Goal: Task Accomplishment & Management: Complete application form

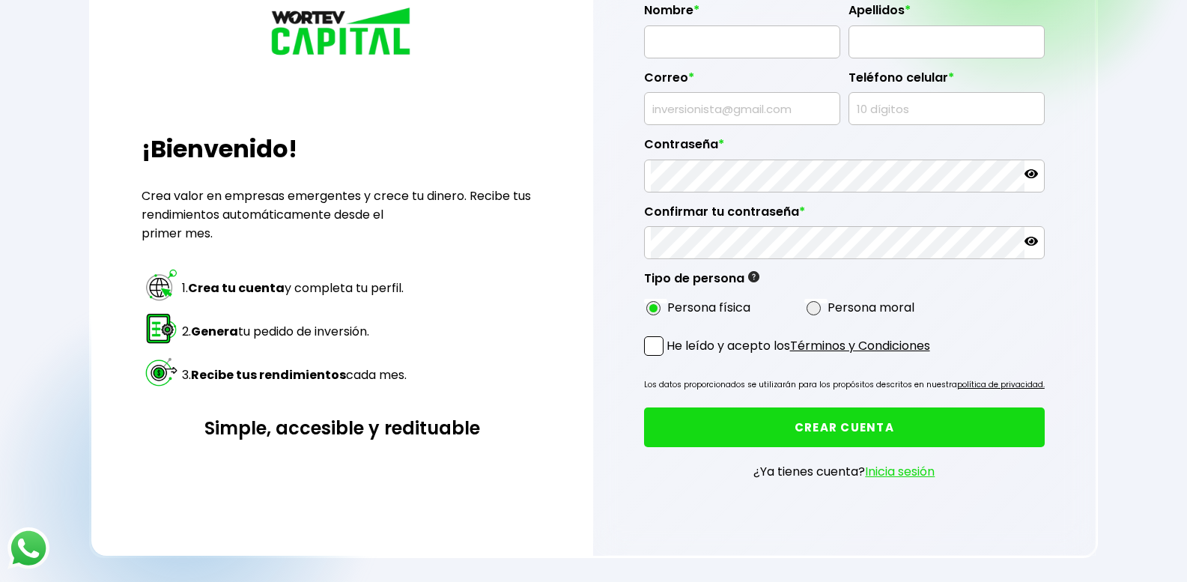
scroll to position [37, 0]
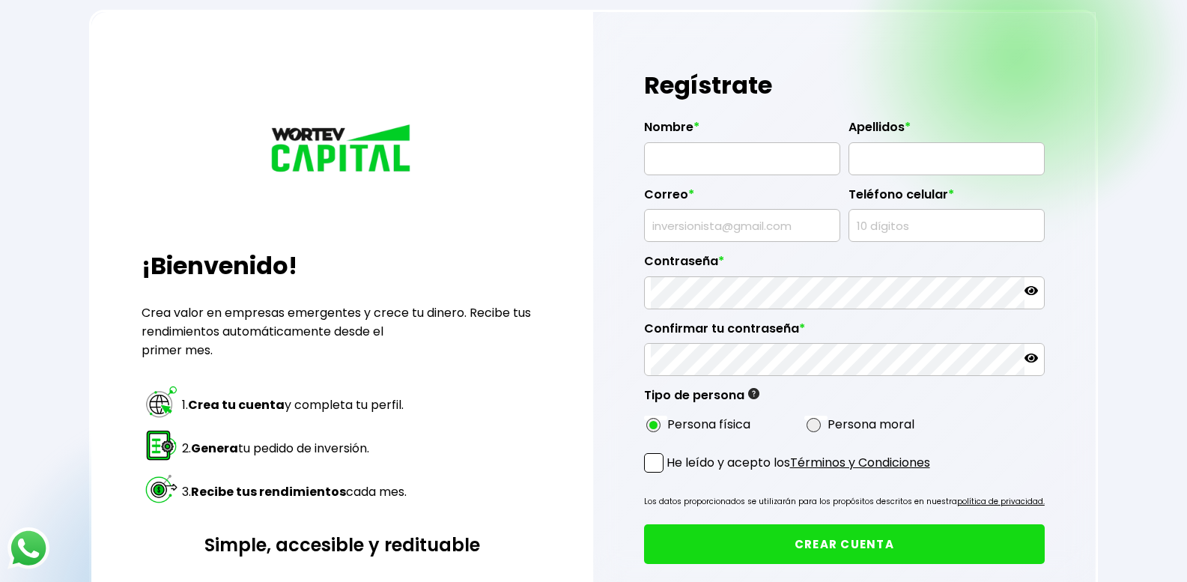
click at [680, 160] on input "text" at bounding box center [742, 158] width 183 height 31
type input "[PERSON_NAME] [PERSON_NAME]"
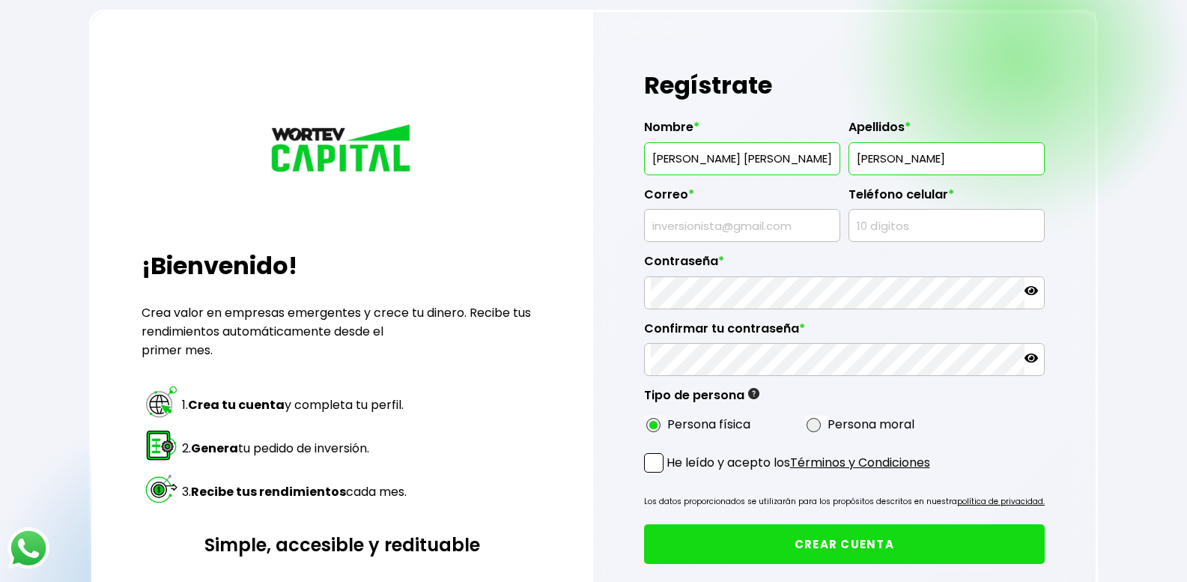
type input "[PERSON_NAME]"
click at [691, 225] on input "text" at bounding box center [742, 225] width 183 height 31
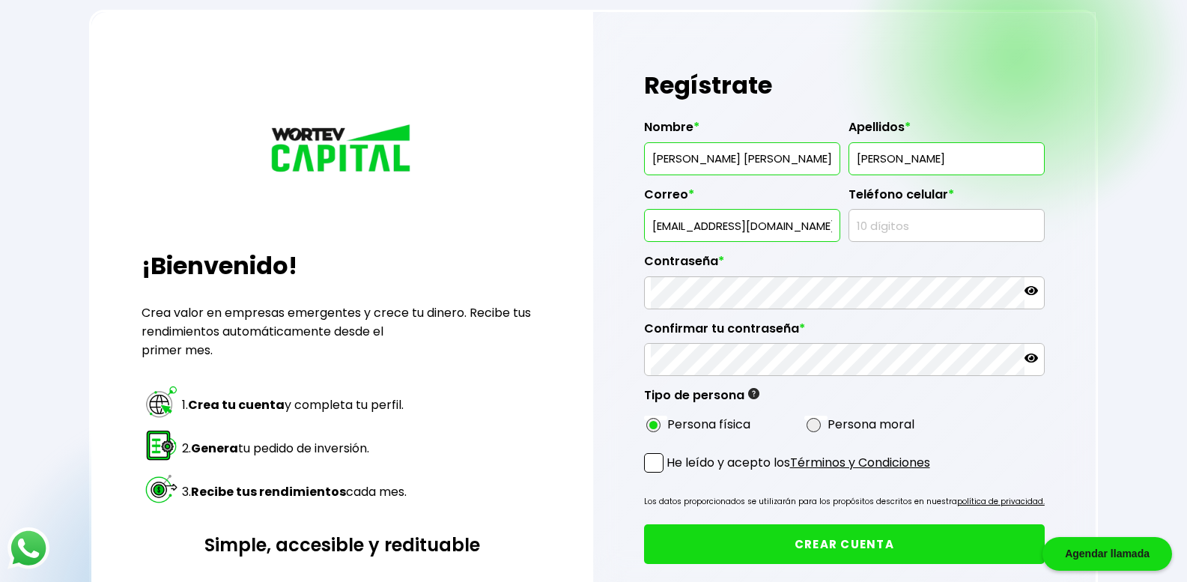
type input "[EMAIL_ADDRESS][DOMAIN_NAME]"
click at [857, 229] on input "text" at bounding box center [947, 225] width 183 height 31
type input "3321815783"
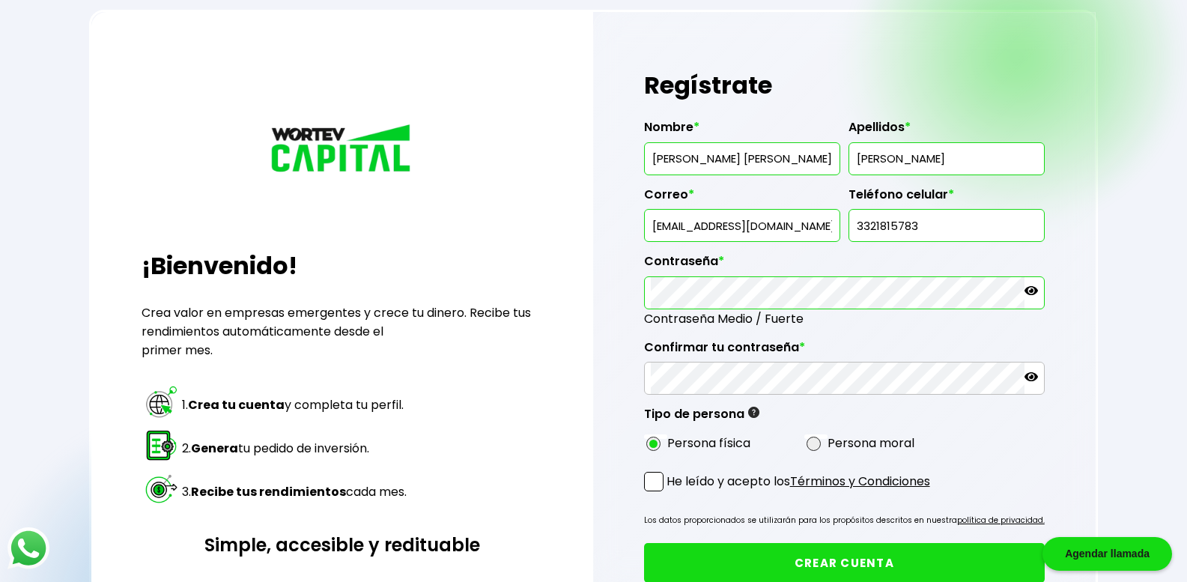
click at [1038, 292] on icon at bounding box center [1031, 290] width 13 height 9
click at [1037, 375] on icon at bounding box center [1031, 376] width 13 height 9
click at [658, 478] on span at bounding box center [653, 481] width 19 height 19
click at [670, 493] on input "He leído y acepto los Términos y Condiciones" at bounding box center [670, 493] width 0 height 0
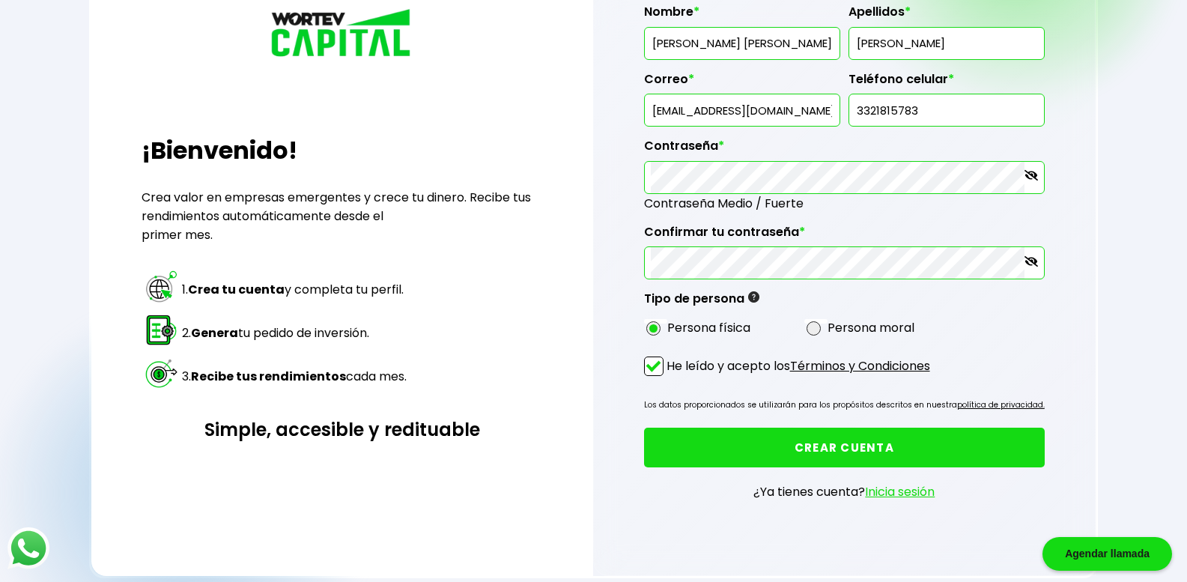
scroll to position [187, 0]
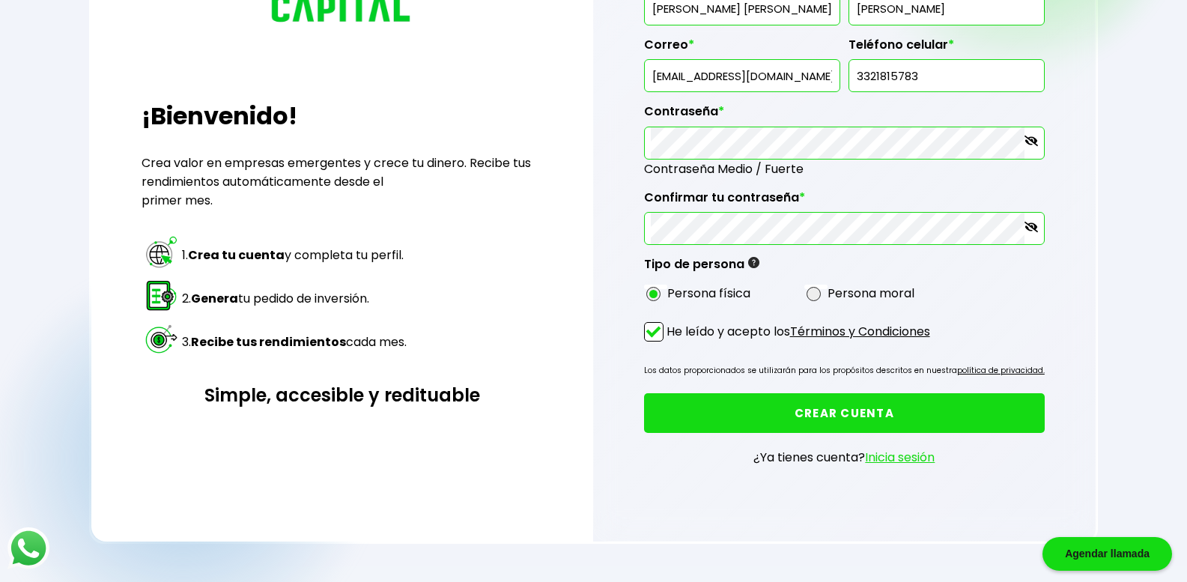
click at [823, 408] on button "CREAR CUENTA" at bounding box center [845, 413] width 402 height 40
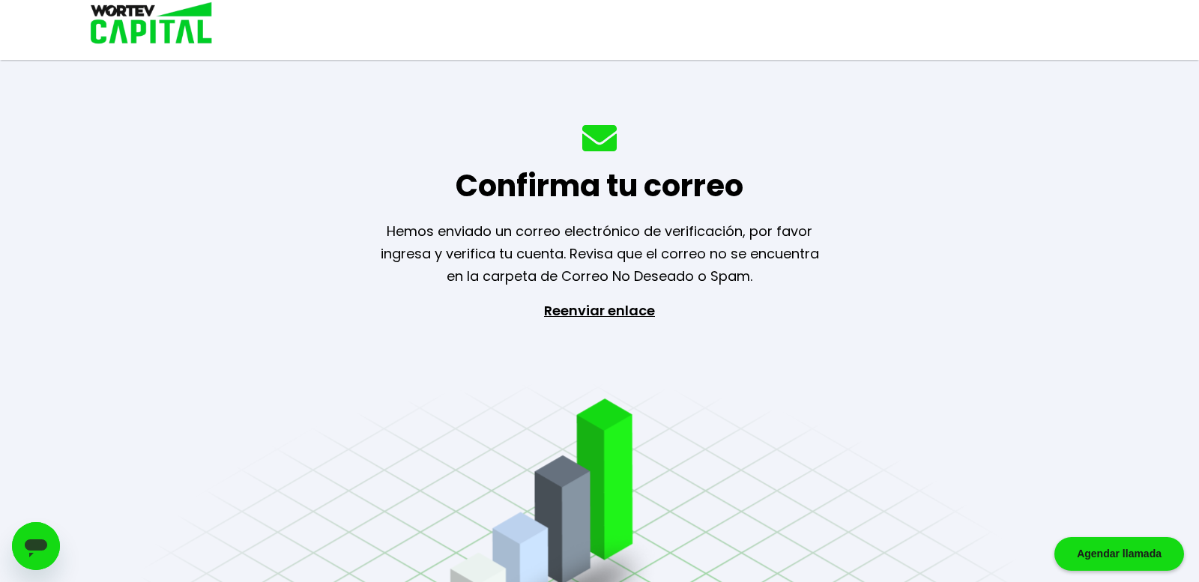
click at [614, 310] on p "Reenviar enlace" at bounding box center [599, 378] width 138 height 157
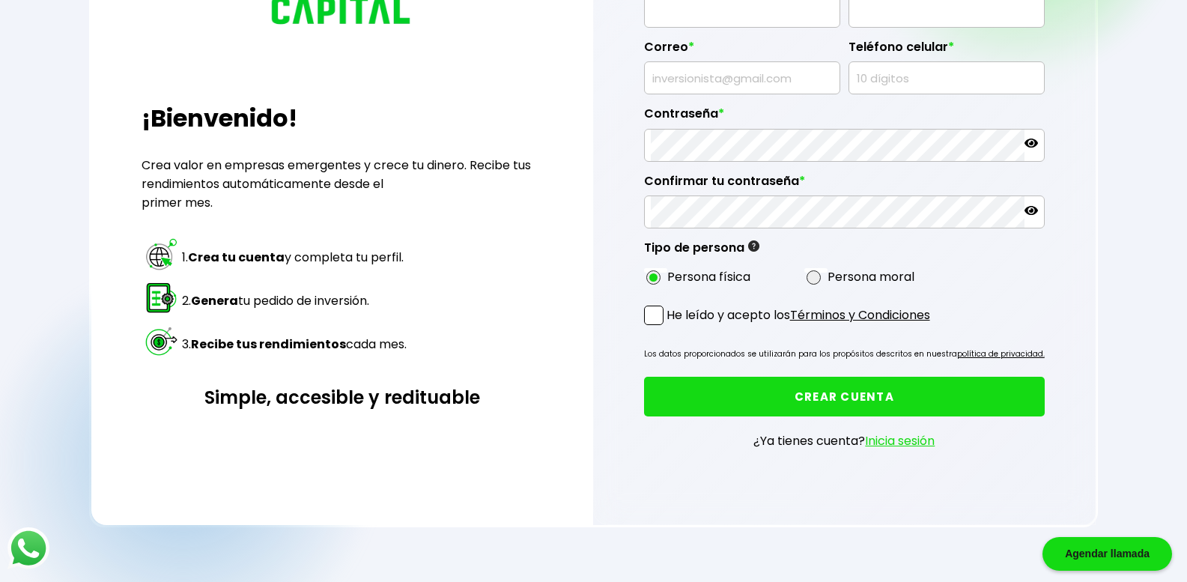
scroll to position [187, 0]
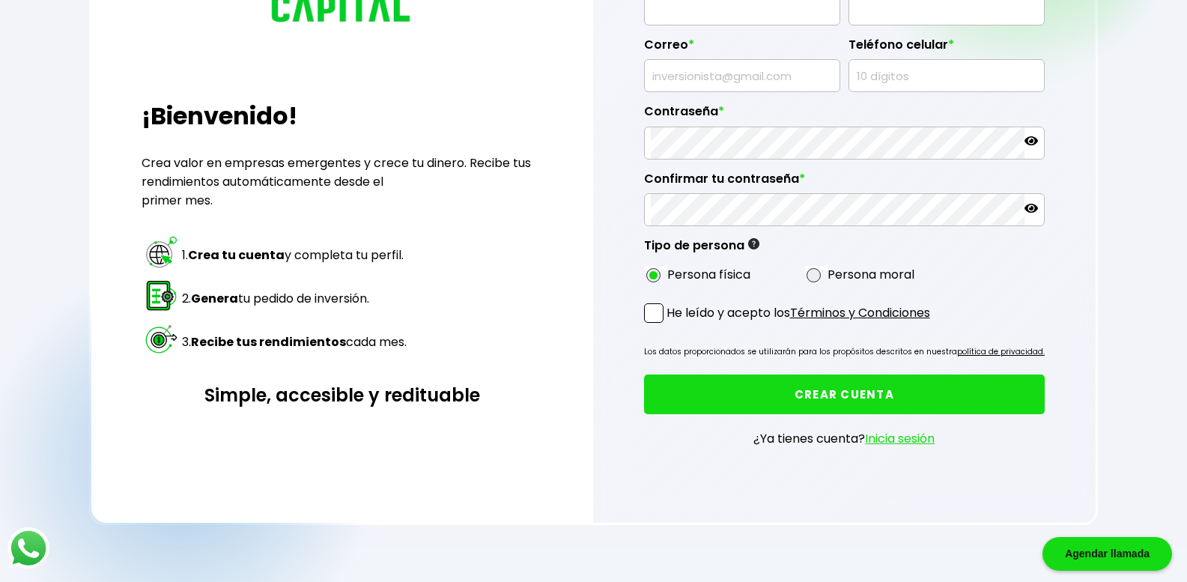
click at [825, 389] on button "CREAR CUENTA" at bounding box center [845, 395] width 402 height 40
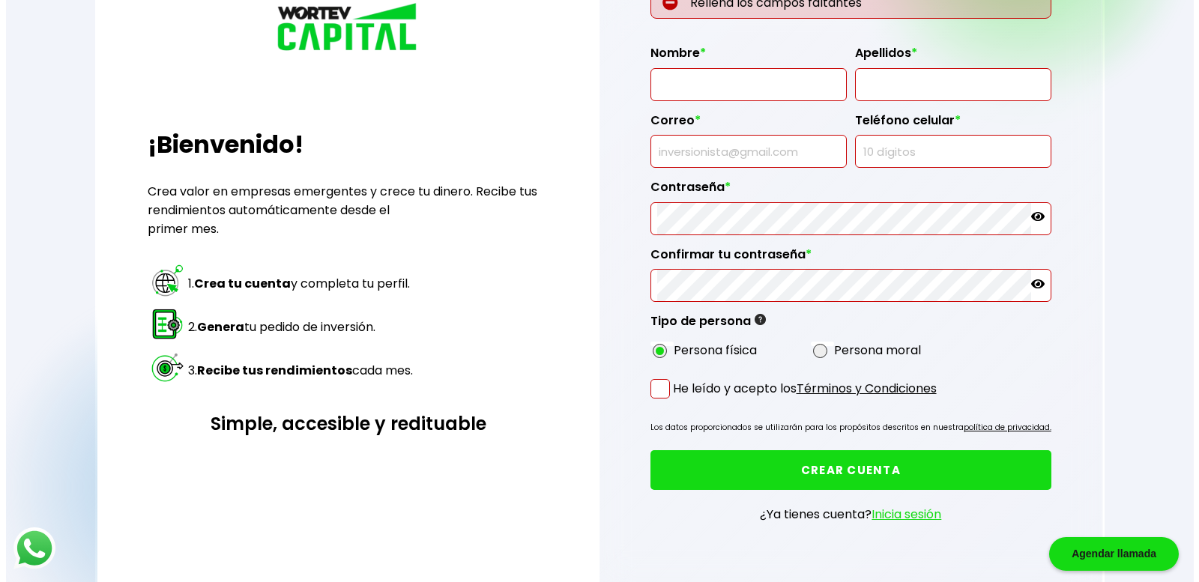
scroll to position [0, 0]
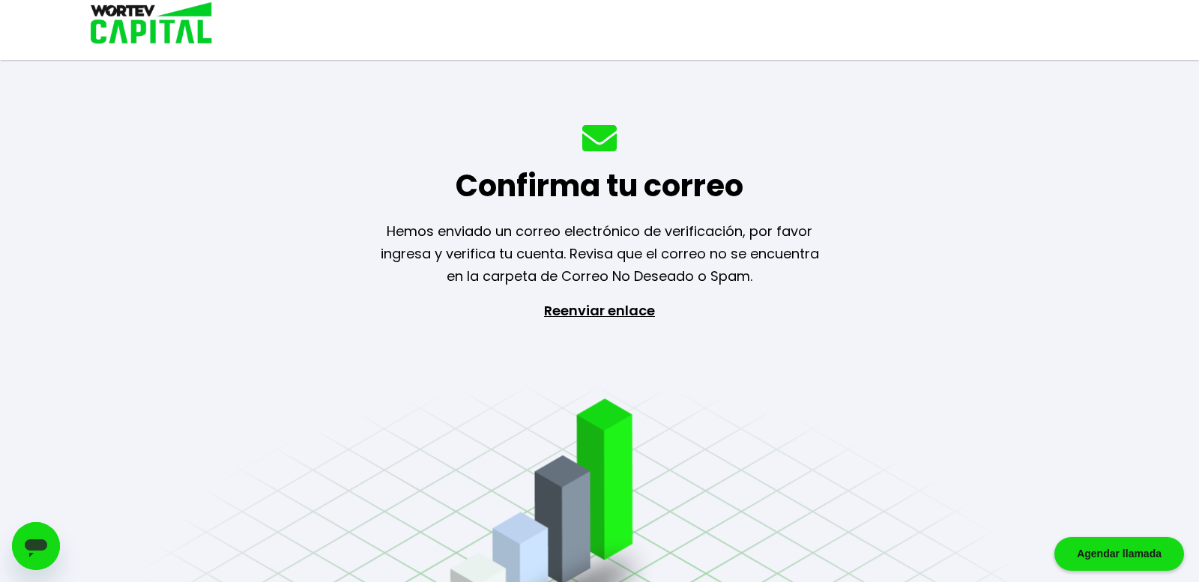
click at [582, 318] on p "Reenviar enlace" at bounding box center [599, 378] width 138 height 157
